Goal: Information Seeking & Learning: Understand process/instructions

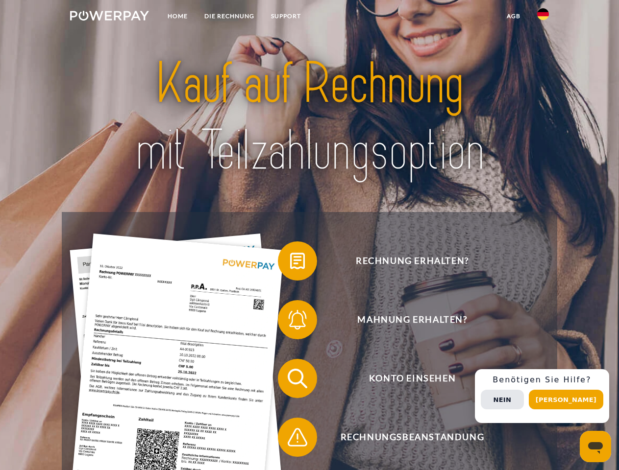
click at [109, 17] on img at bounding box center [109, 16] width 79 height 10
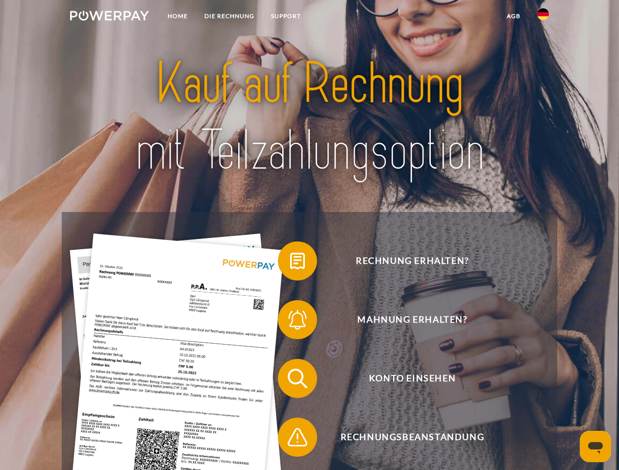
click at [543, 17] on img at bounding box center [543, 14] width 12 height 12
click at [513, 16] on link "agb" at bounding box center [513, 16] width 30 height 18
click at [290, 263] on span at bounding box center [282, 261] width 49 height 49
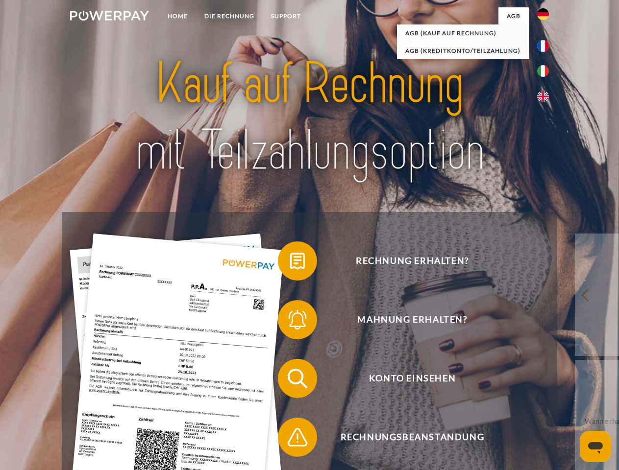
click at [290, 322] on span at bounding box center [282, 319] width 49 height 49
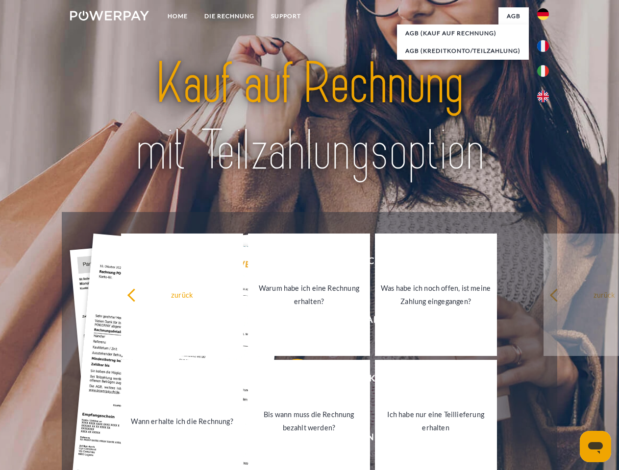
click at [290, 381] on link "Bis wann muss die Rechnung bezahlt werden?" at bounding box center [309, 421] width 122 height 122
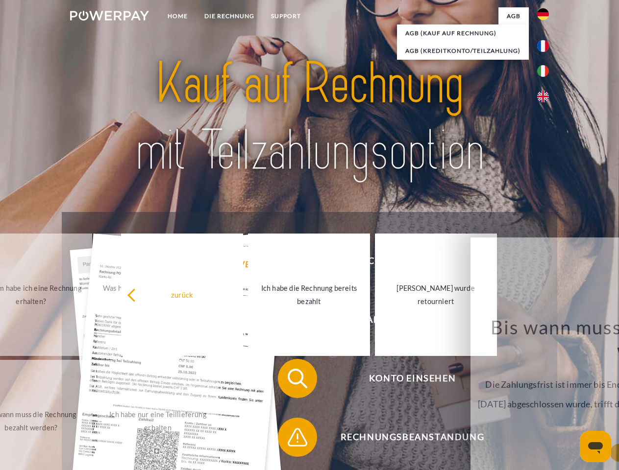
click at [290, 439] on span at bounding box center [282, 437] width 49 height 49
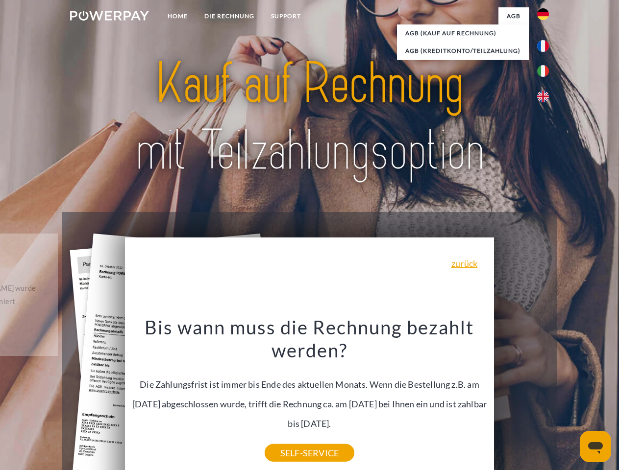
click at [545, 396] on div "Rechnung erhalten? Mahnung erhalten? Konto einsehen" at bounding box center [309, 408] width 495 height 392
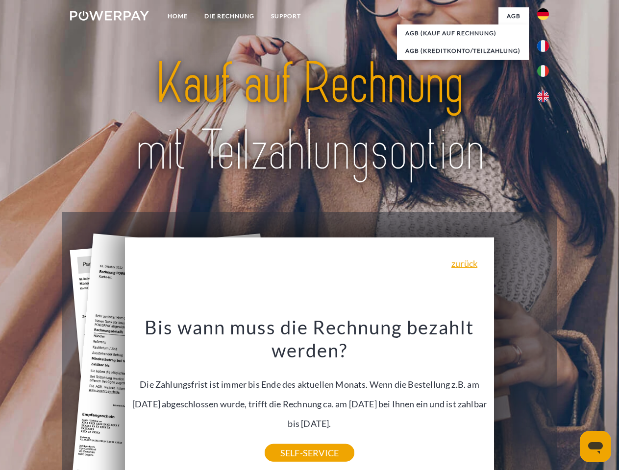
click at [521, 398] on span "Konto einsehen" at bounding box center [412, 378] width 240 height 39
click at [569, 400] on header "Home DIE RECHNUNG SUPPORT" at bounding box center [309, 338] width 619 height 676
